Goal: Task Accomplishment & Management: Use online tool/utility

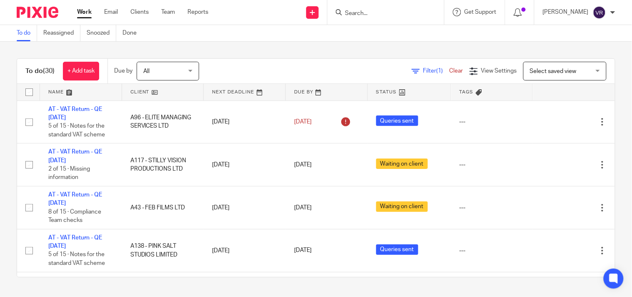
click at [78, 12] on link "Work" at bounding box center [84, 12] width 15 height 8
click at [90, 11] on link "Work" at bounding box center [84, 12] width 15 height 8
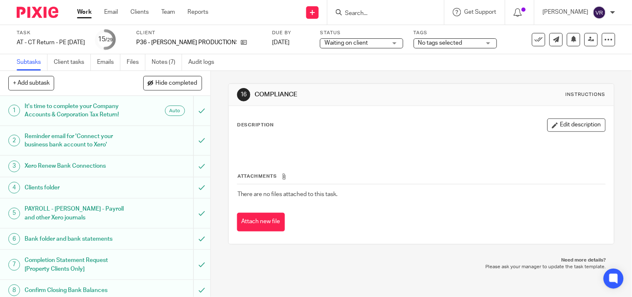
click at [174, 63] on link "Notes (7)" at bounding box center [167, 62] width 30 height 16
